Goal: Book appointment/travel/reservation

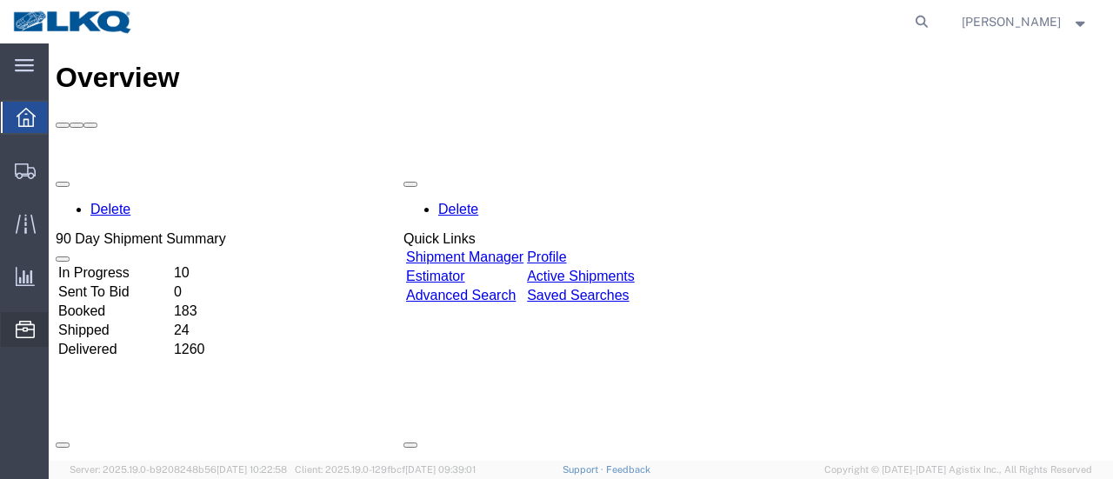
click at [0, 0] on span "Location Appointment" at bounding box center [0, 0] width 0 height 0
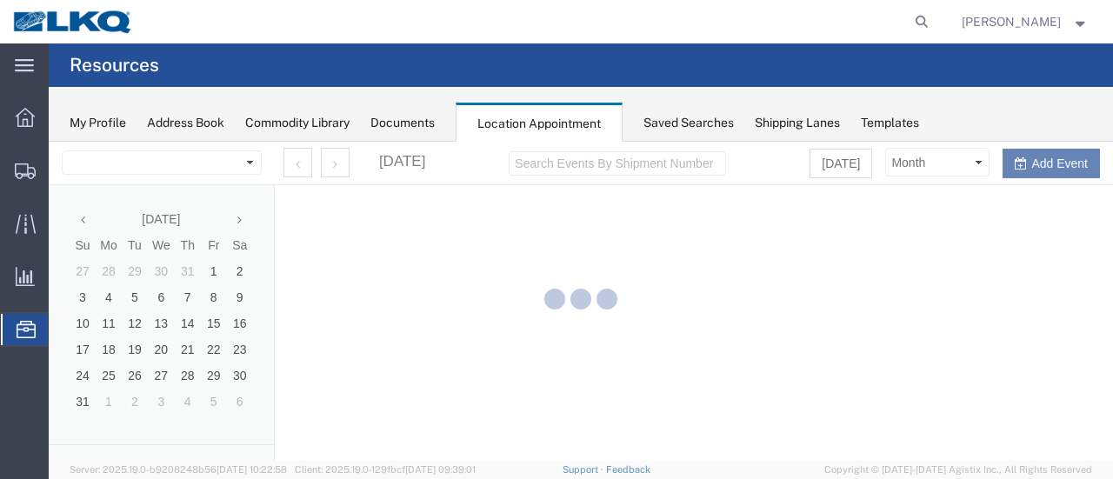
select select "28712"
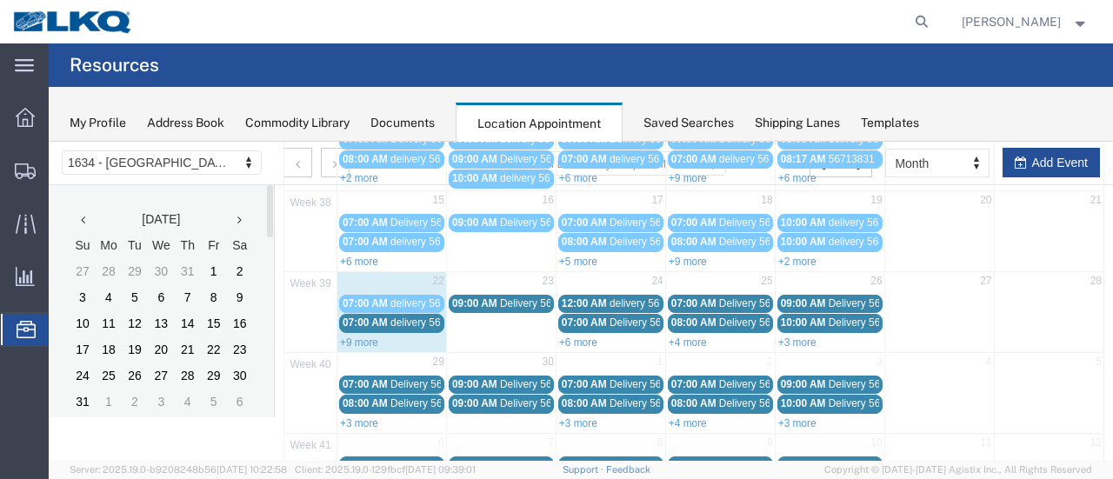
scroll to position [261, 0]
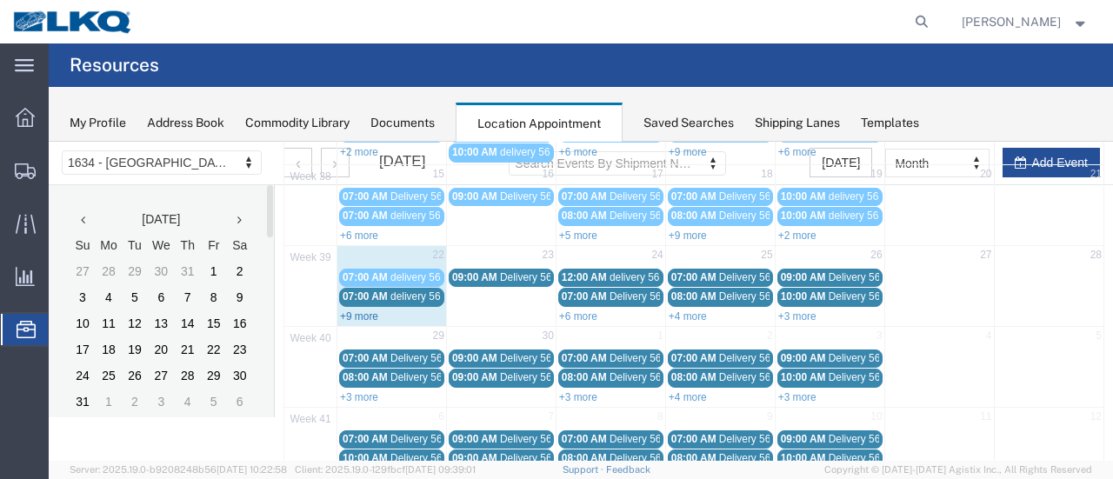
click at [370, 310] on link "+9 more" at bounding box center [359, 316] width 38 height 12
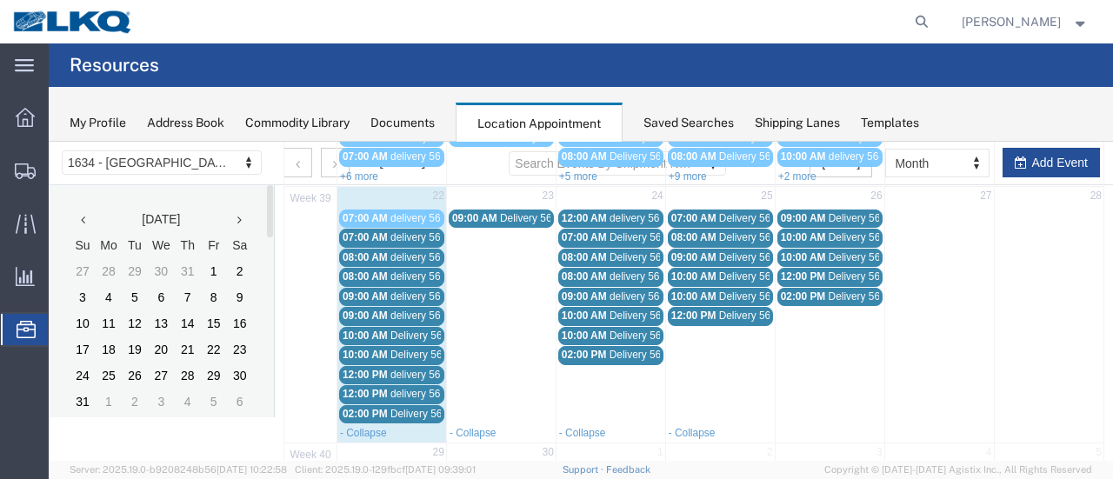
scroll to position [348, 0]
